Goal: Check status: Check status

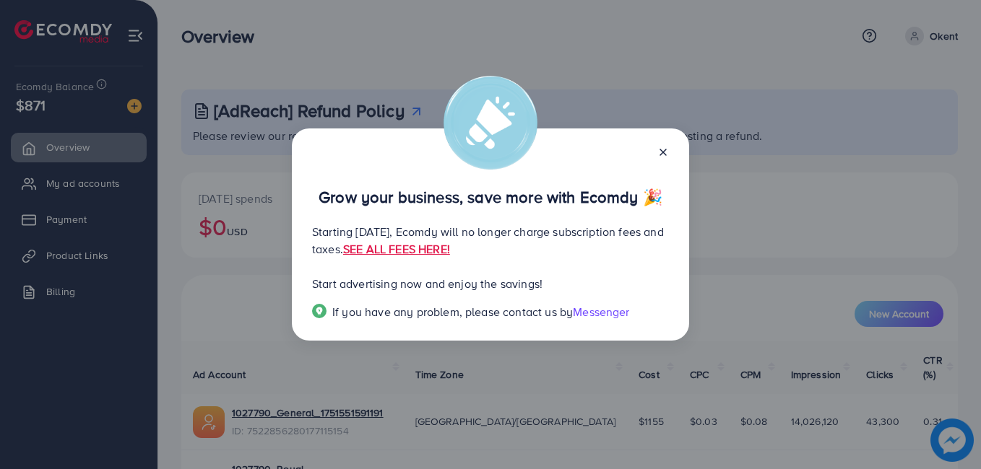
click at [662, 154] on line at bounding box center [663, 152] width 6 height 6
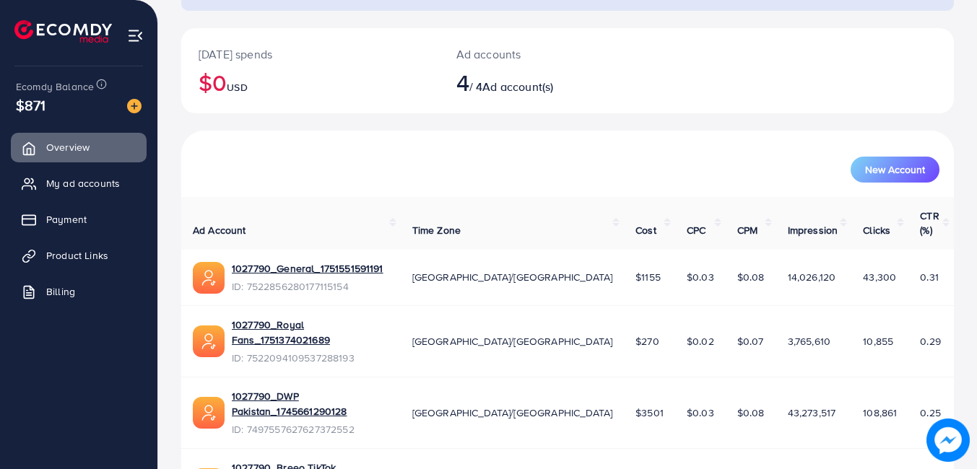
scroll to position [173, 0]
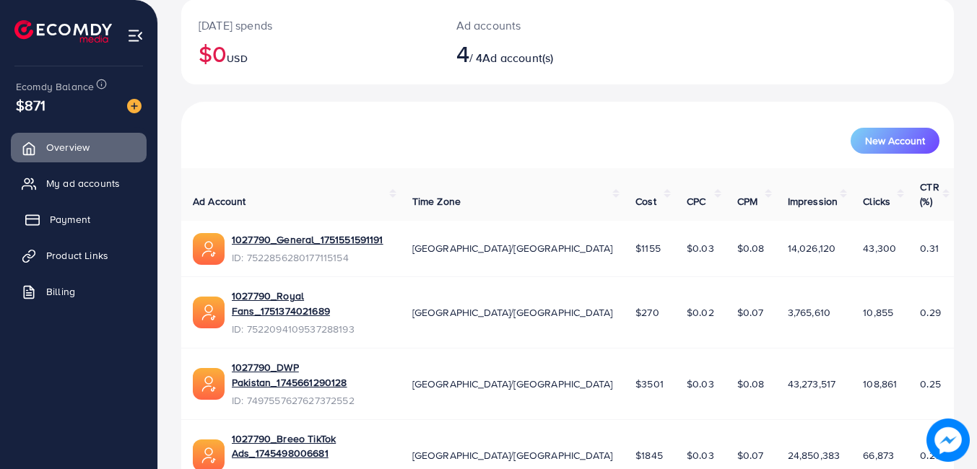
click at [74, 218] on span "Payment" at bounding box center [70, 219] width 40 height 14
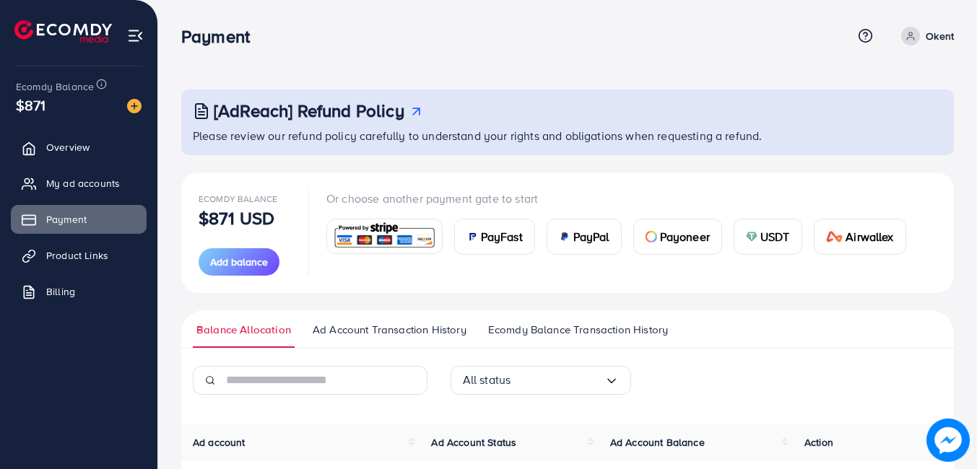
click at [399, 326] on span "Ad Account Transaction History" at bounding box center [390, 330] width 154 height 16
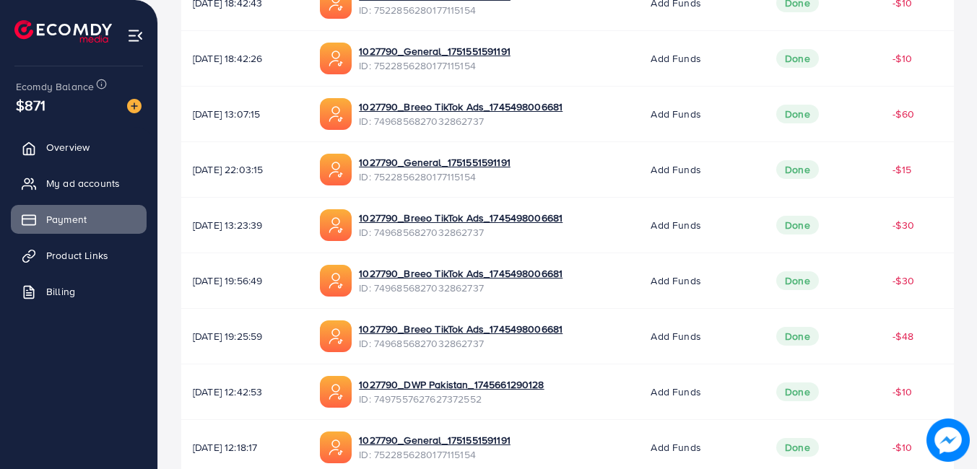
scroll to position [609, 0]
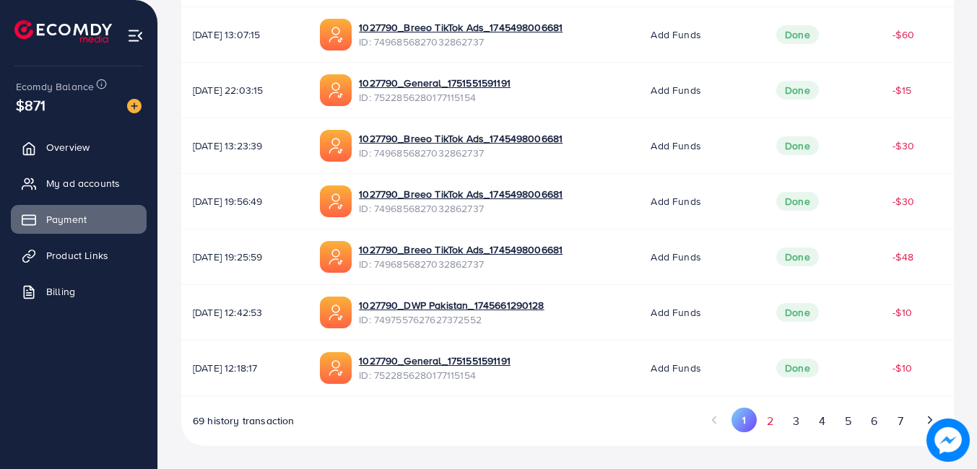
click at [771, 419] on button "2" at bounding box center [770, 421] width 26 height 27
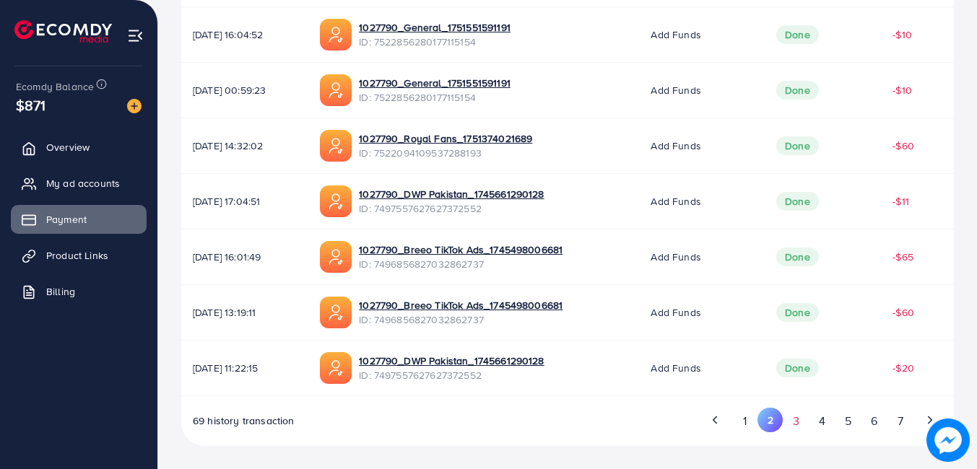
click at [797, 422] on button "3" at bounding box center [796, 421] width 26 height 27
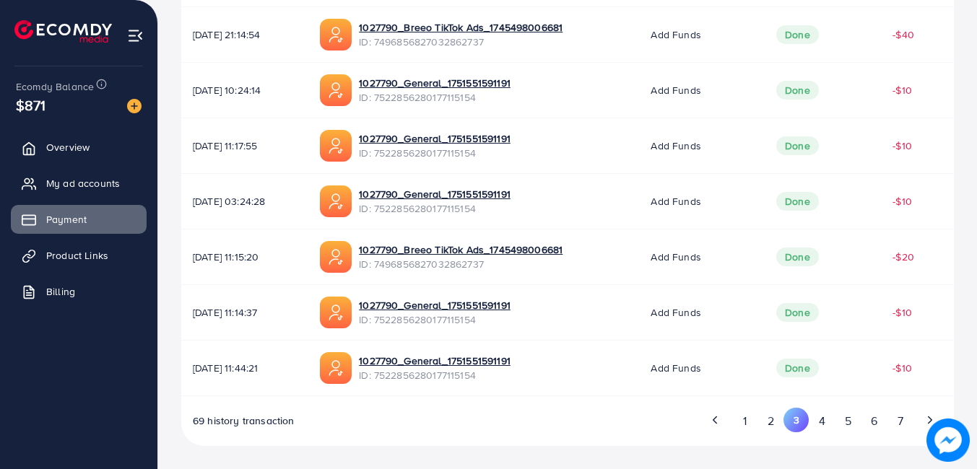
click at [604, 423] on div "69 history transaction 1 2 3 4 5 6 7" at bounding box center [567, 427] width 773 height 38
click at [768, 418] on button "2" at bounding box center [770, 421] width 26 height 27
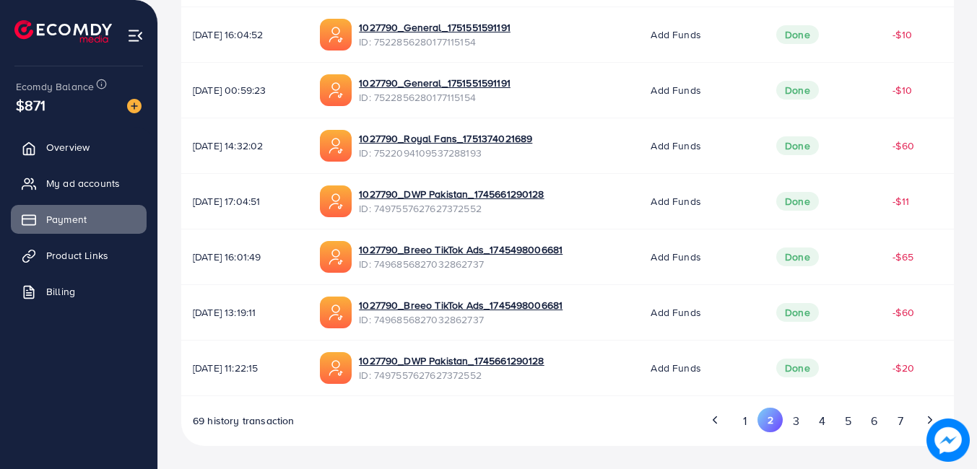
click at [596, 445] on div "69 history transaction 1 2 3 4 5 6 7" at bounding box center [567, 427] width 773 height 38
click at [743, 415] on button "1" at bounding box center [744, 421] width 25 height 27
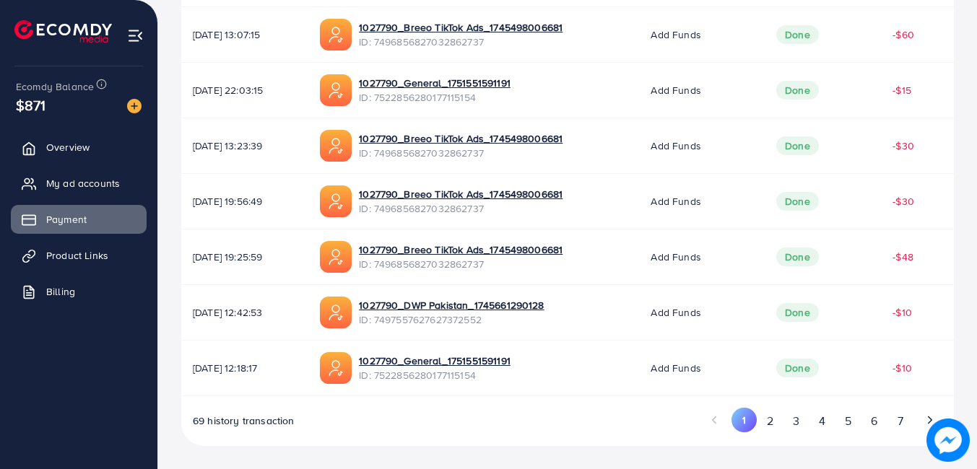
click at [610, 410] on div "69 history transaction 1 2 3 4 5 6 7" at bounding box center [567, 427] width 773 height 38
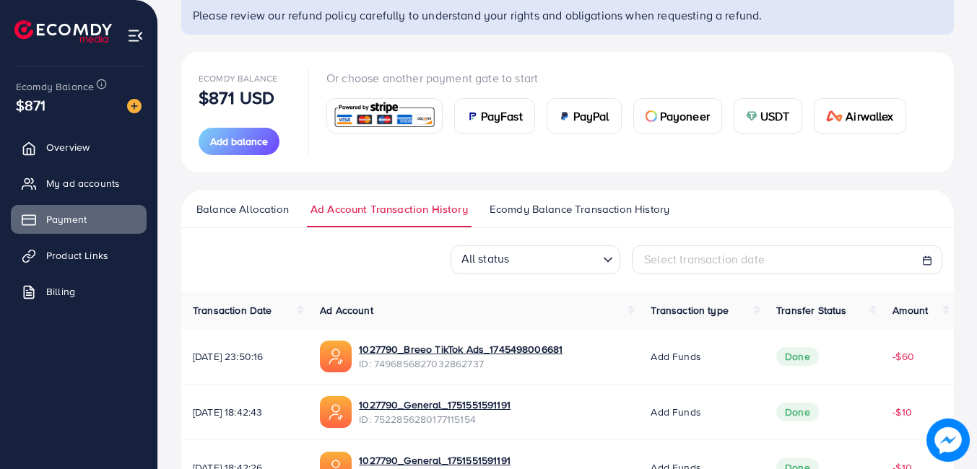
scroll to position [118, 0]
